Goal: Information Seeking & Learning: Learn about a topic

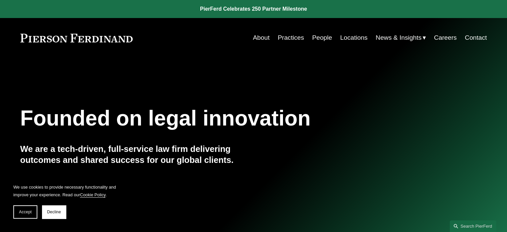
scroll to position [100, 0]
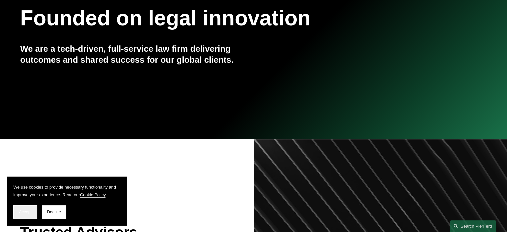
click at [23, 208] on button "Accept" at bounding box center [25, 211] width 24 height 13
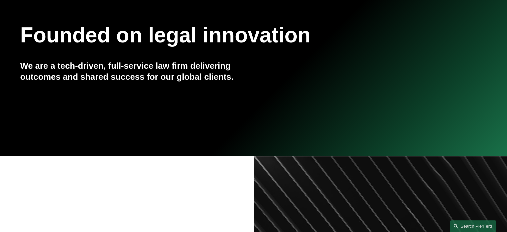
scroll to position [0, 0]
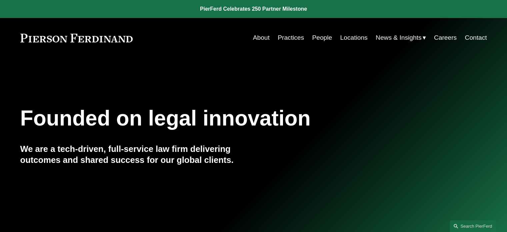
click at [316, 38] on link "People" at bounding box center [322, 37] width 20 height 13
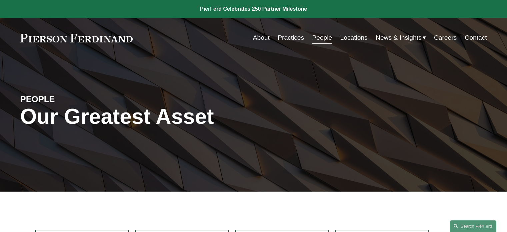
click at [292, 38] on link "Practices" at bounding box center [291, 37] width 26 height 13
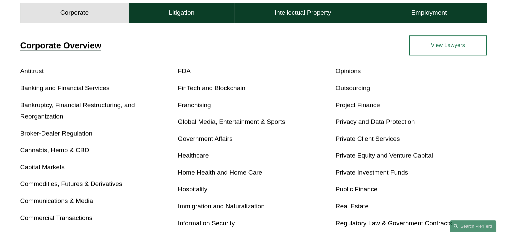
scroll to position [200, 0]
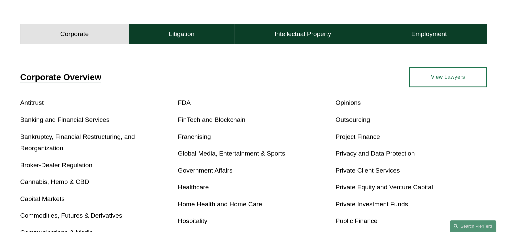
click at [94, 121] on link "Banking and Financial Services" at bounding box center [64, 119] width 89 height 7
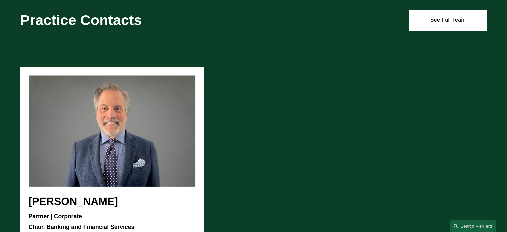
scroll to position [700, 0]
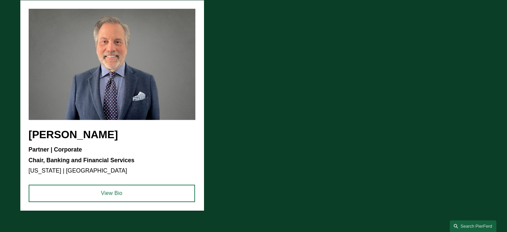
click at [96, 138] on ul "[PERSON_NAME] Partner | Corporate Chair, Banking and Financial Services [US_STA…" at bounding box center [253, 105] width 467 height 210
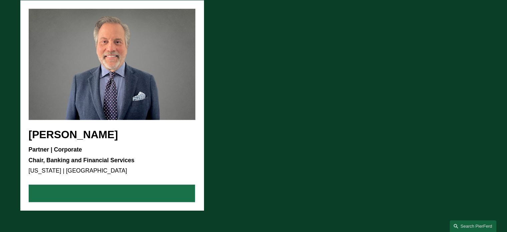
click at [123, 187] on link "View Bio" at bounding box center [112, 192] width 166 height 17
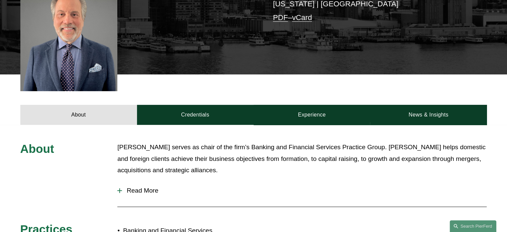
scroll to position [267, 0]
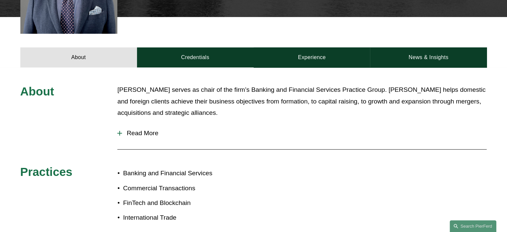
click at [147, 129] on span "Read More" at bounding box center [304, 132] width 365 height 7
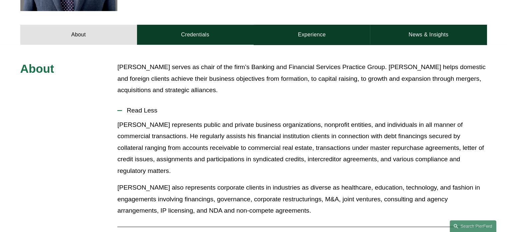
scroll to position [333, 0]
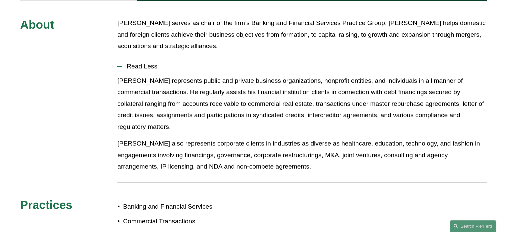
click at [290, 138] on p "[PERSON_NAME] also represents corporate clients in industries as diverse as hea…" at bounding box center [301, 155] width 369 height 35
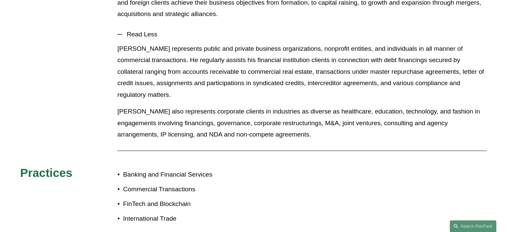
scroll to position [367, 0]
